Goal: Purchase product/service

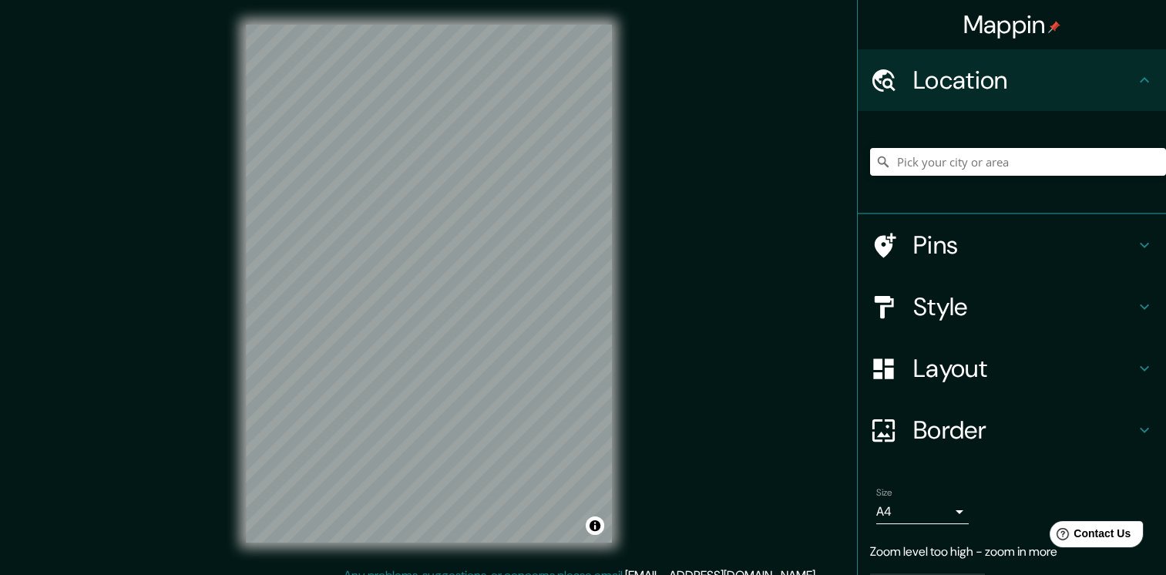
click at [934, 177] on div at bounding box center [1018, 161] width 296 height 77
click at [935, 166] on input "Pick your city or area" at bounding box center [1018, 162] width 296 height 28
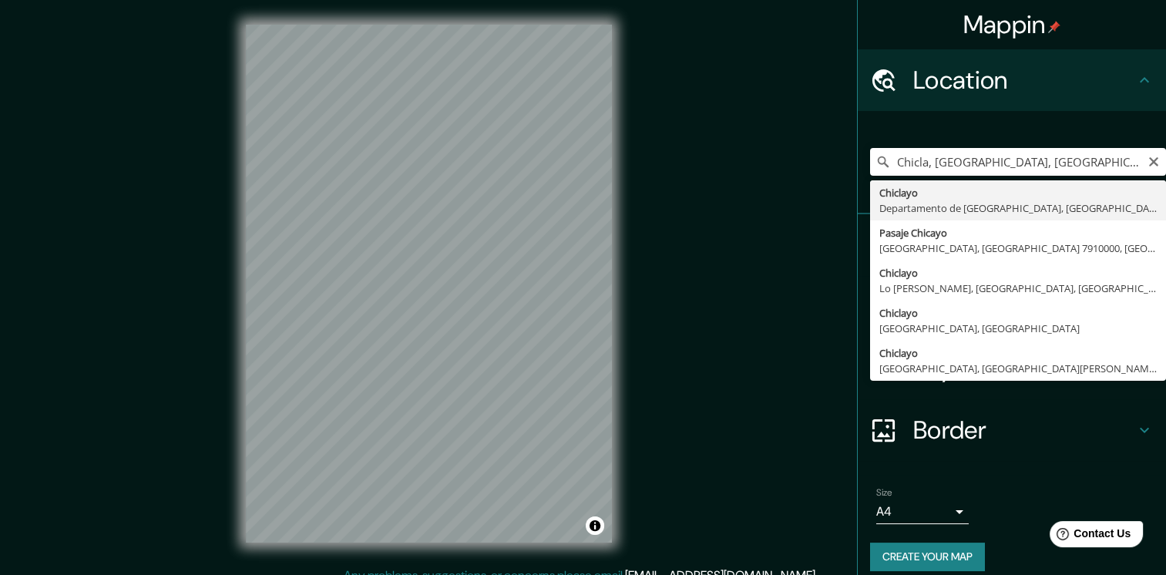
type input "Chiclayo, Departamento de [GEOGRAPHIC_DATA], [GEOGRAPHIC_DATA]"
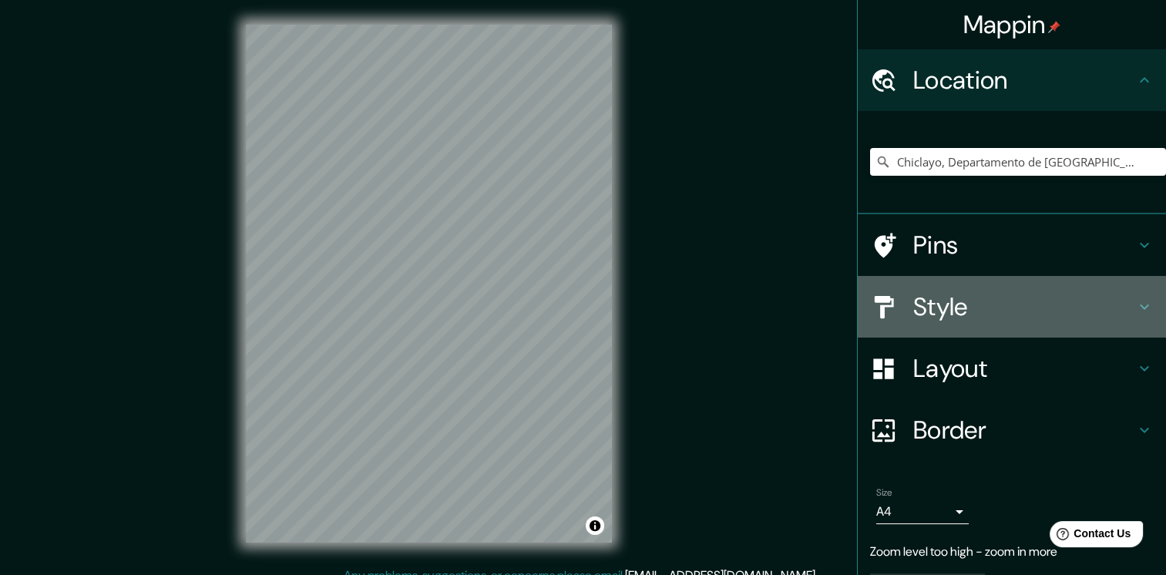
click at [978, 314] on h4 "Style" at bounding box center [1024, 306] width 222 height 31
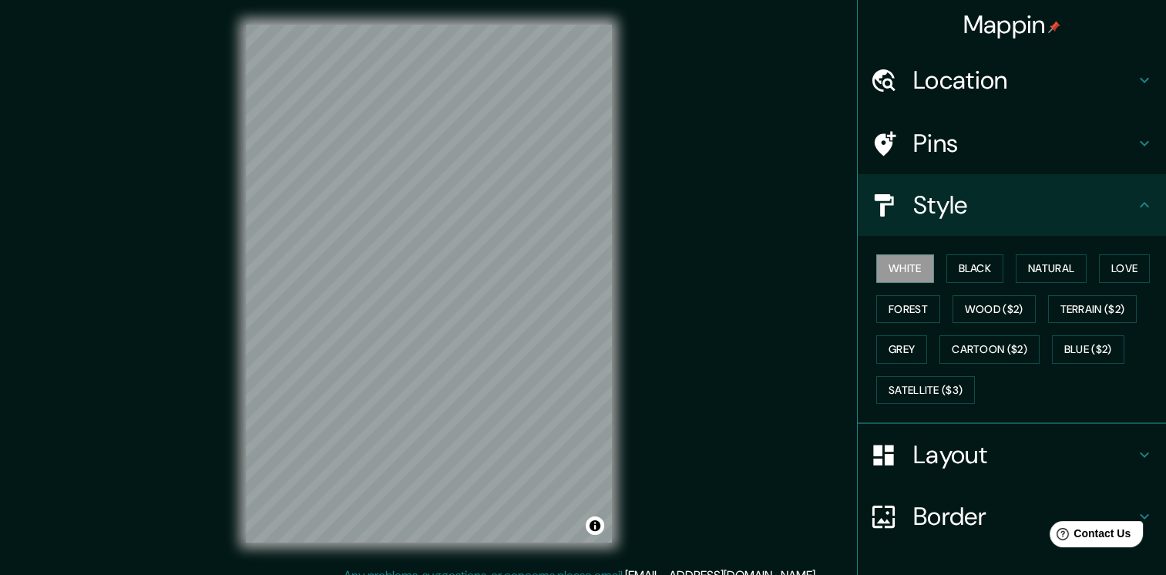
click at [959, 287] on div "White Black Natural Love Forest Wood ($2) Terrain ($2) Grey Cartoon ($2) Blue (…" at bounding box center [1018, 329] width 296 height 162
click at [973, 274] on button "Black" at bounding box center [976, 268] width 58 height 29
click at [968, 303] on button "Wood ($2)" at bounding box center [994, 309] width 83 height 29
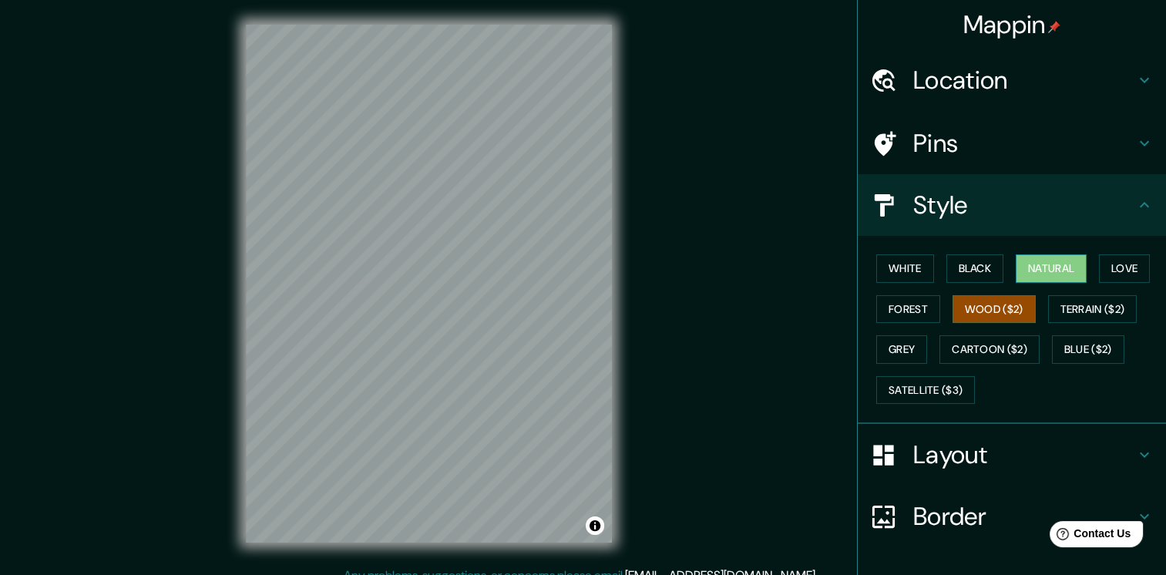
click at [1049, 279] on button "Natural" at bounding box center [1051, 268] width 71 height 29
drag, startPoint x: 1122, startPoint y: 273, endPoint x: 1140, endPoint y: 310, distance: 41.4
click at [1140, 310] on div "White Black Natural Love Forest Wood ($2) Terrain ($2) Grey Cartoon ($2) Blue (…" at bounding box center [1018, 329] width 296 height 162
click at [1125, 278] on button "Love" at bounding box center [1124, 268] width 51 height 29
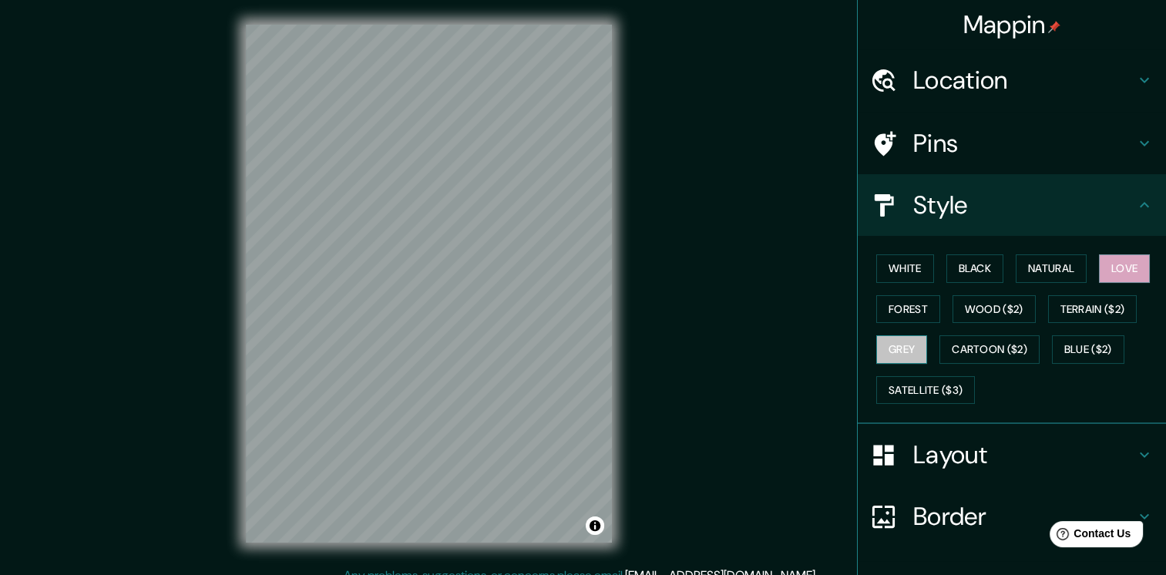
click at [900, 343] on button "Grey" at bounding box center [901, 349] width 51 height 29
click at [987, 348] on button "Cartoon ($2)" at bounding box center [990, 349] width 100 height 29
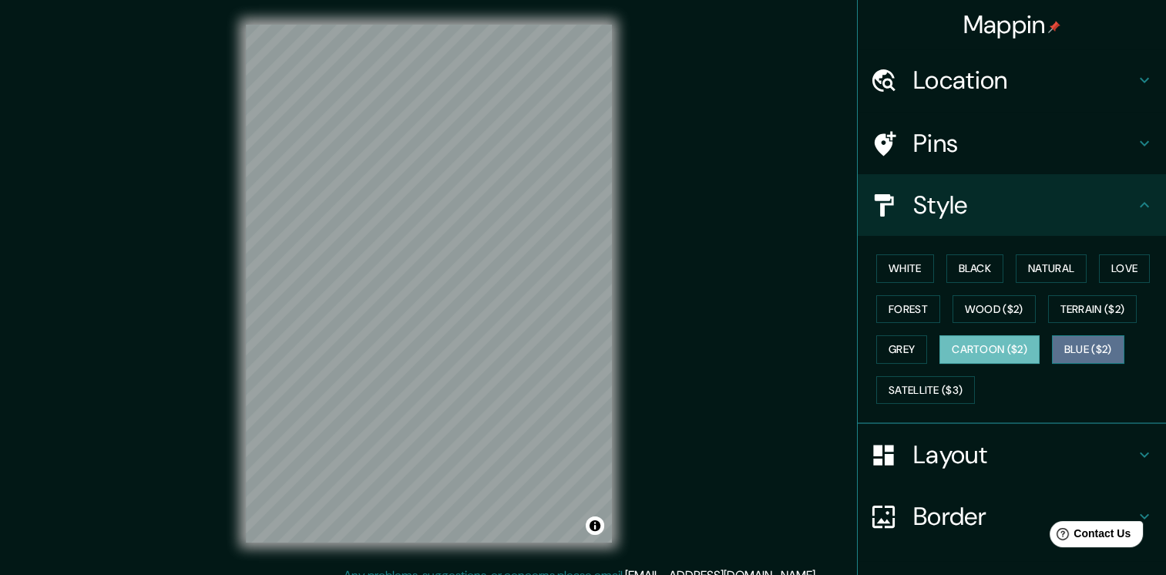
click at [1085, 353] on button "Blue ($2)" at bounding box center [1088, 349] width 72 height 29
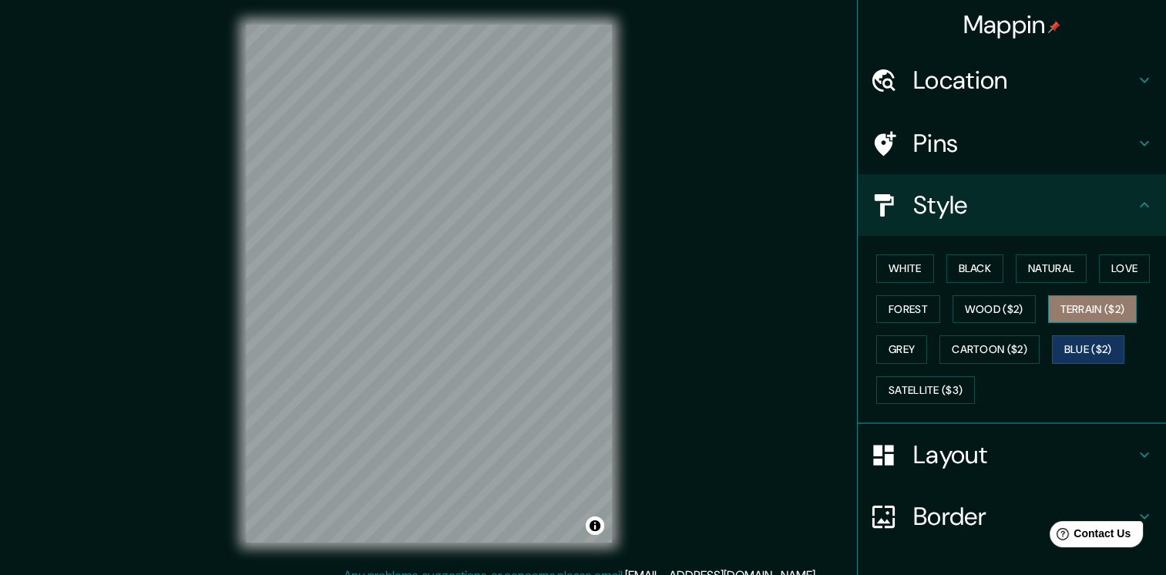
click at [1088, 317] on button "Terrain ($2)" at bounding box center [1092, 309] width 89 height 29
click at [1116, 272] on button "Love" at bounding box center [1124, 268] width 51 height 29
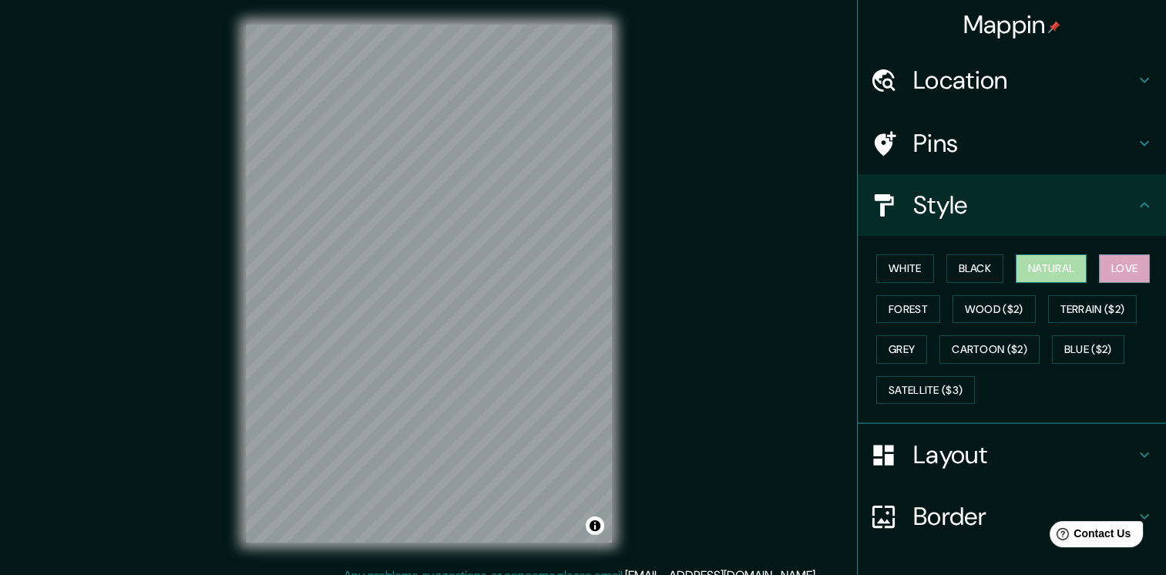
click at [1048, 264] on button "Natural" at bounding box center [1051, 268] width 71 height 29
click at [969, 268] on button "Black" at bounding box center [976, 268] width 58 height 29
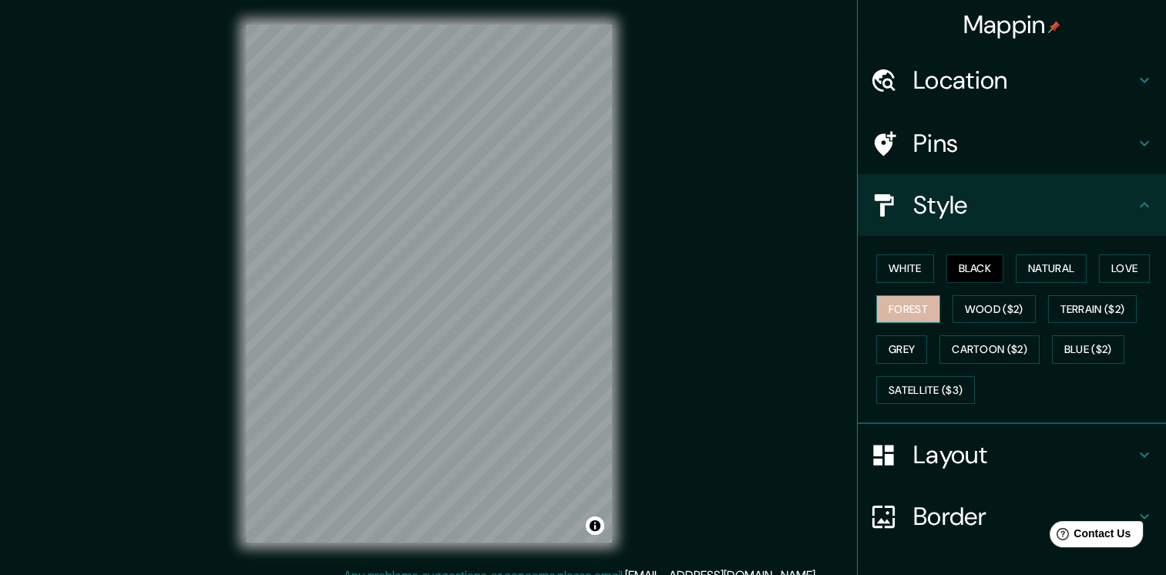
click at [892, 301] on button "Forest" at bounding box center [908, 309] width 64 height 29
click at [913, 343] on button "Grey" at bounding box center [901, 349] width 51 height 29
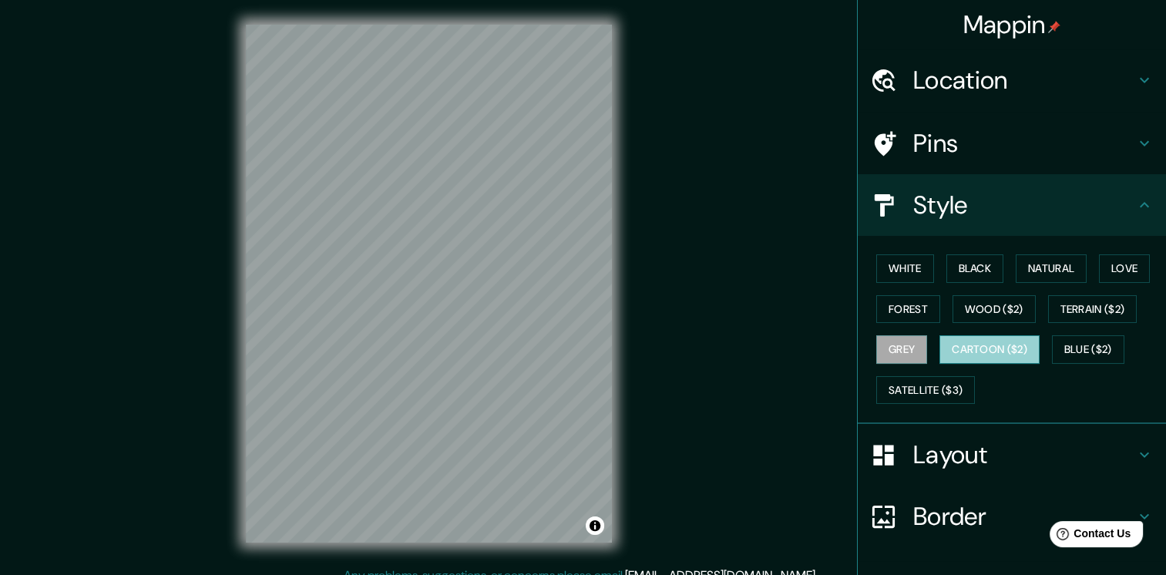
click at [940, 350] on button "Cartoon ($2)" at bounding box center [990, 349] width 100 height 29
